Goal: Information Seeking & Learning: Understand process/instructions

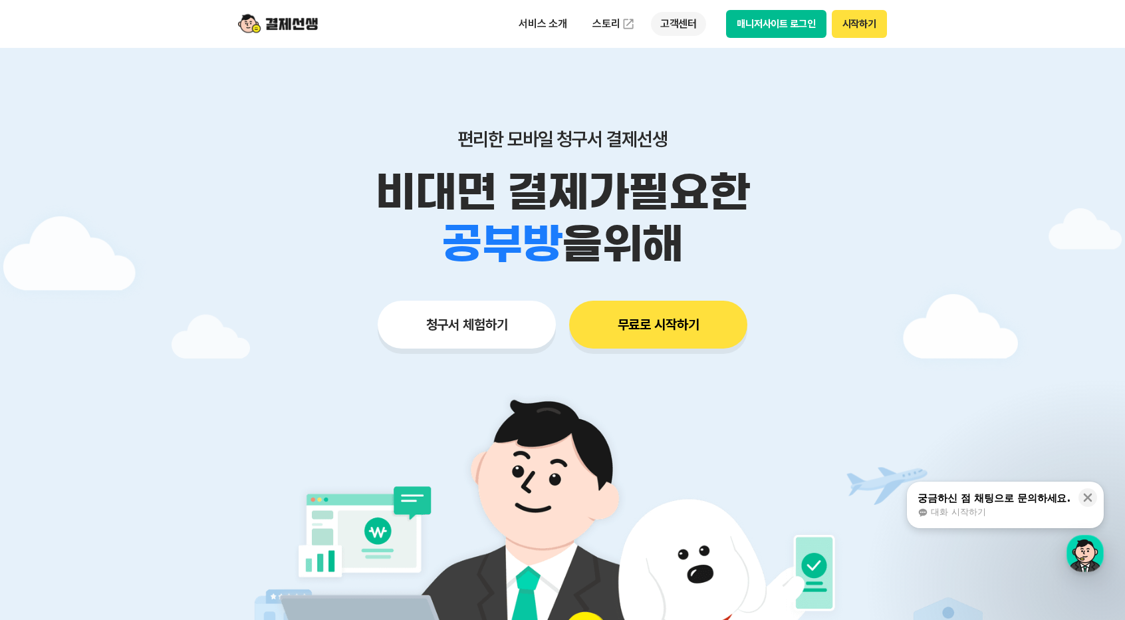
click at [668, 27] on p "고객센터" at bounding box center [678, 24] width 55 height 24
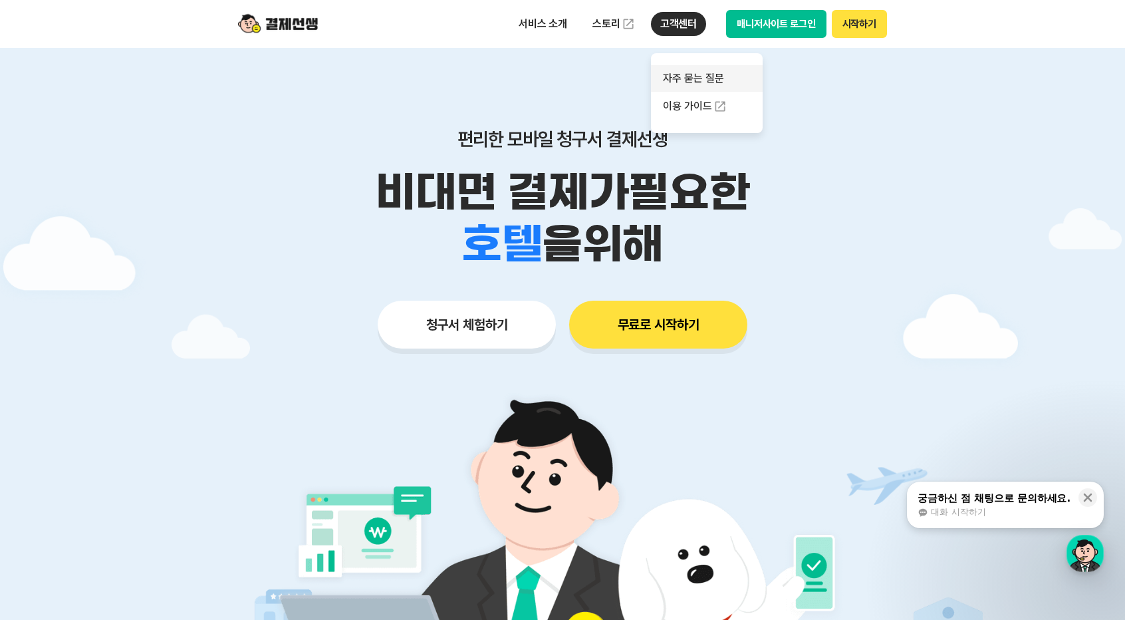
click at [701, 75] on link "자주 묻는 질문" at bounding box center [707, 78] width 112 height 27
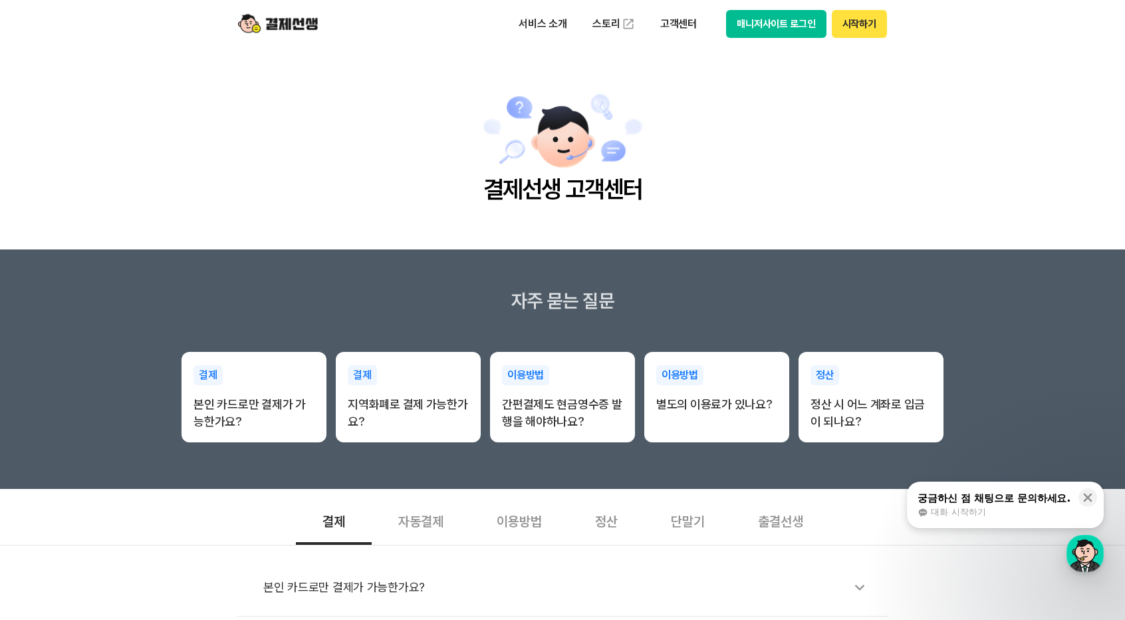
scroll to position [133, 0]
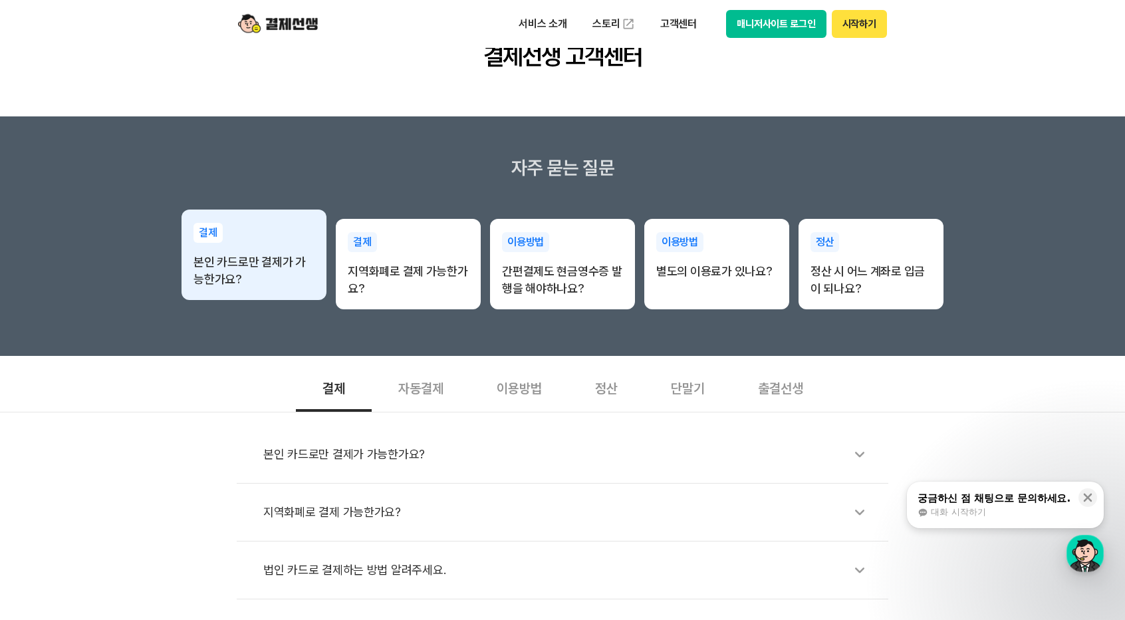
click at [263, 233] on div "결제 본인 카드로만 결제가 가능한가요?" at bounding box center [254, 256] width 145 height 92
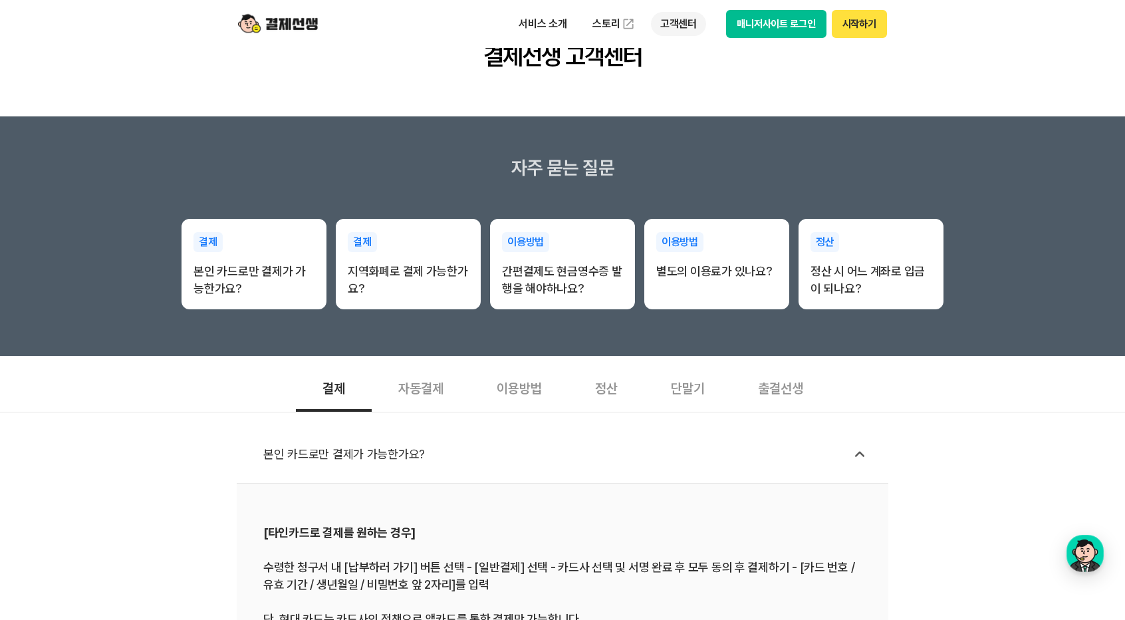
click at [676, 32] on p "고객센터" at bounding box center [678, 24] width 55 height 24
click at [699, 110] on link "이용 가이드" at bounding box center [707, 106] width 112 height 29
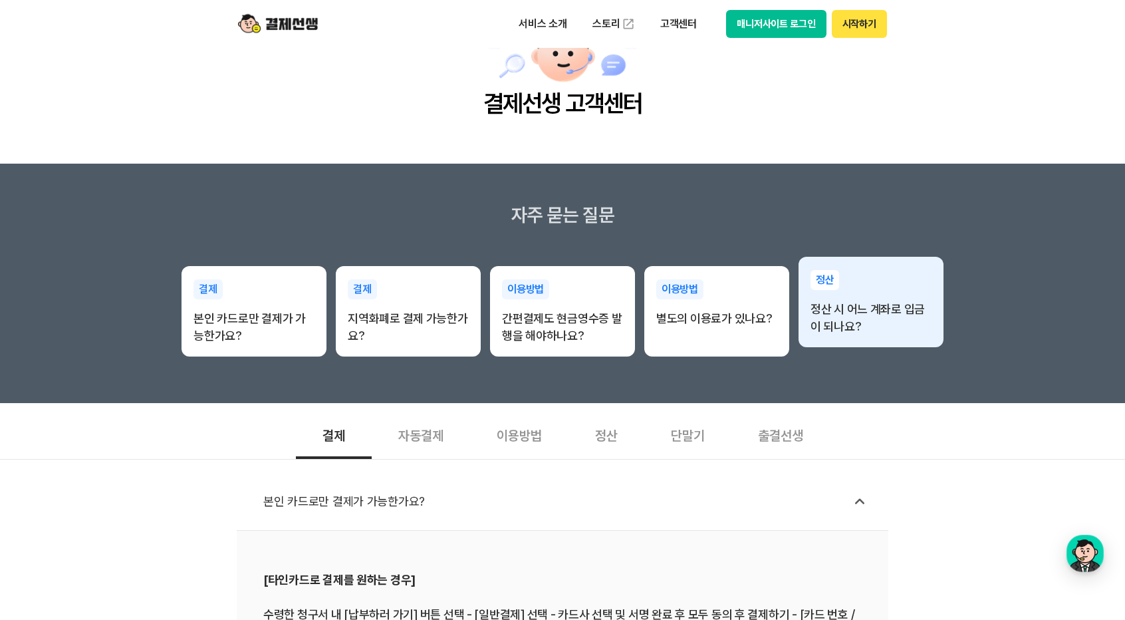
scroll to position [0, 0]
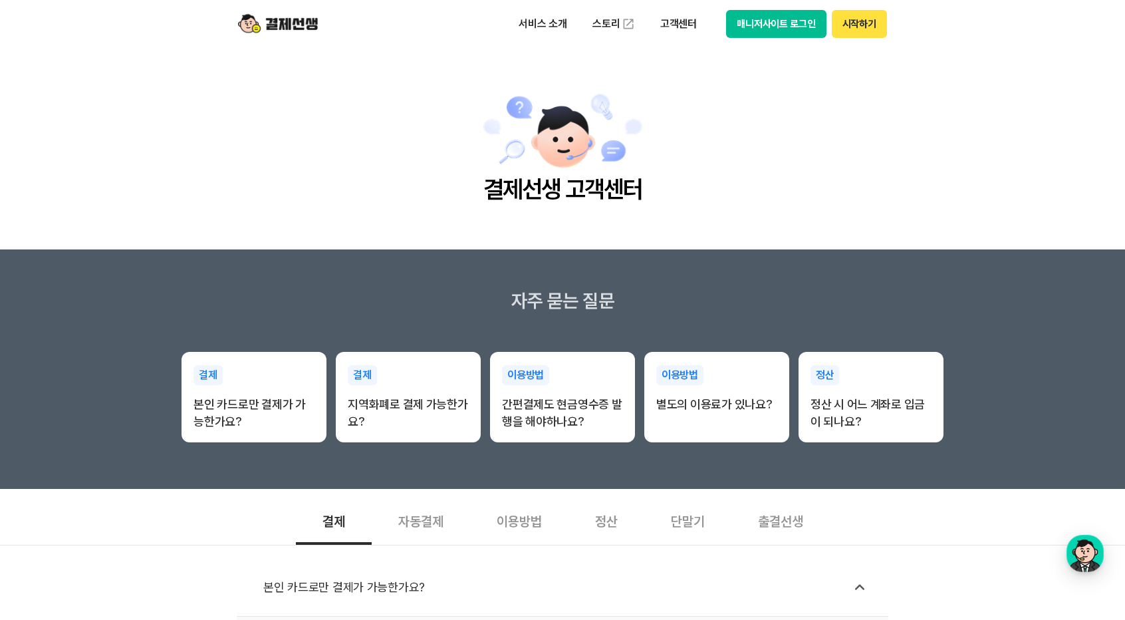
click at [281, 32] on img at bounding box center [278, 23] width 80 height 25
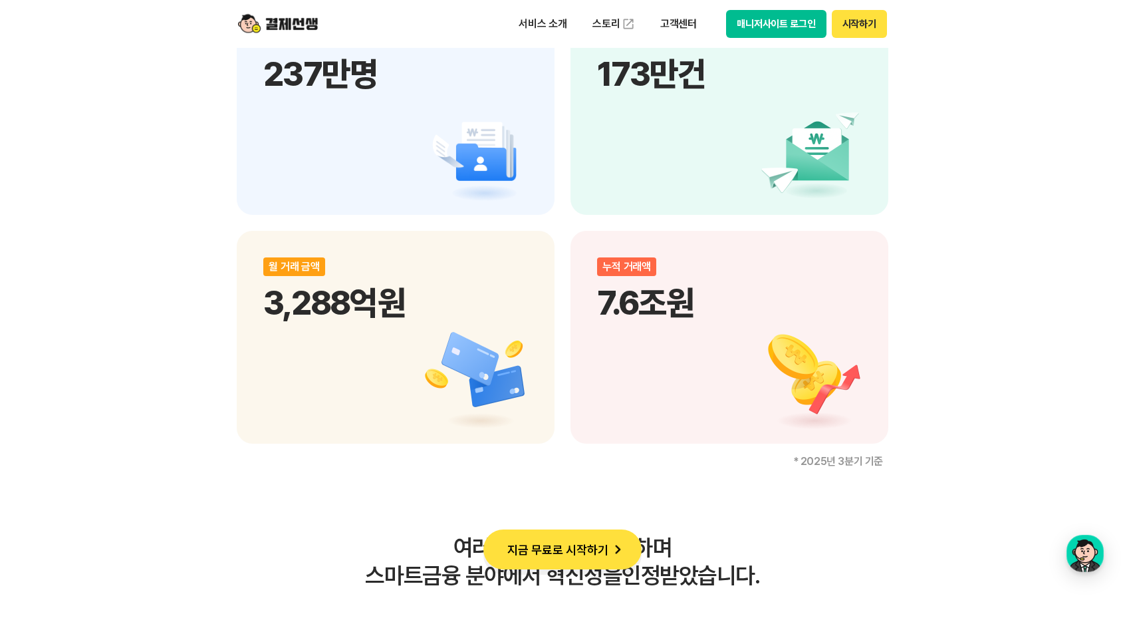
scroll to position [1929, 0]
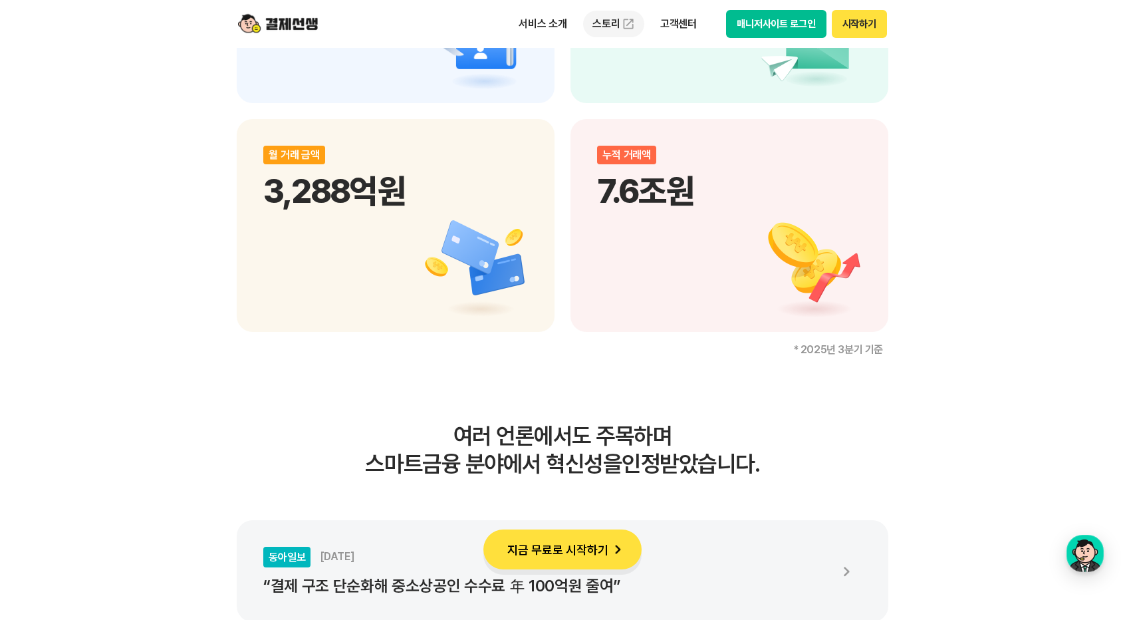
click at [612, 26] on link "스토리" at bounding box center [613, 24] width 61 height 27
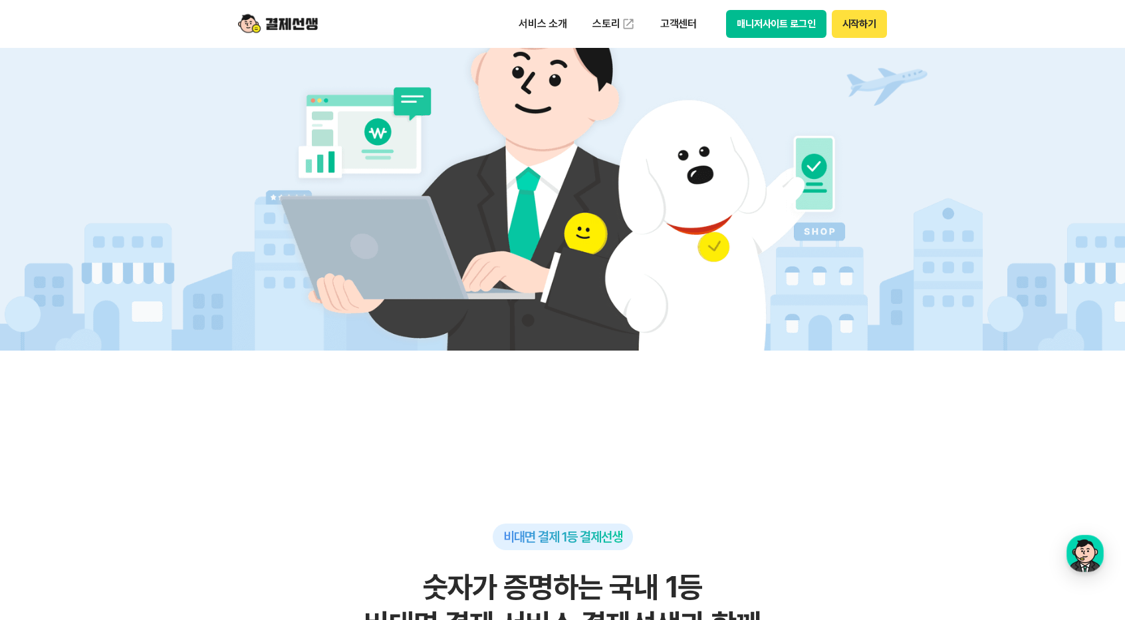
scroll to position [0, 0]
